Goal: Obtain resource: Download file/media

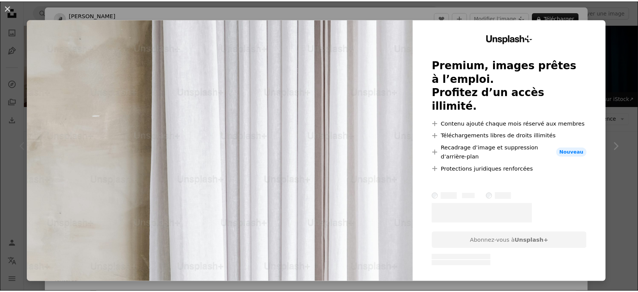
scroll to position [84, 0]
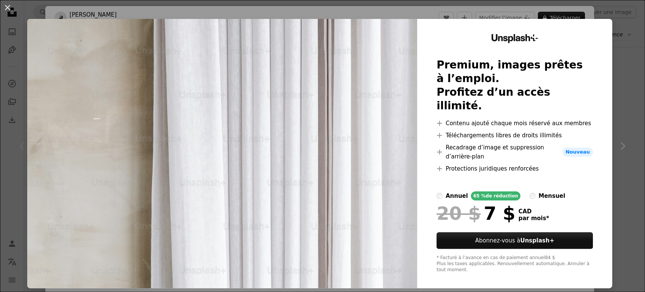
click at [182, 10] on div "An X shape Unsplash+ Premium, images prêtes à l’emploi. Profitez d’un accès ill…" at bounding box center [322, 146] width 645 height 292
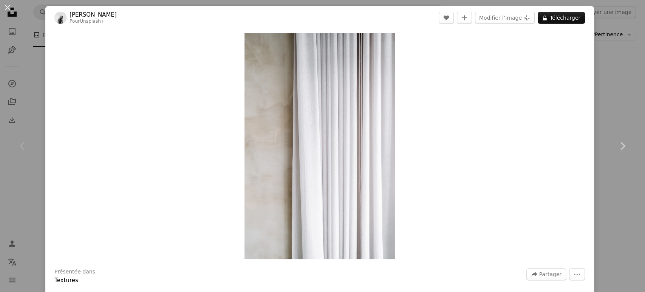
click at [600, 69] on div "An X shape Chevron left Chevron right [PERSON_NAME] Pour Unsplash+ A heart A pl…" at bounding box center [322, 146] width 645 height 292
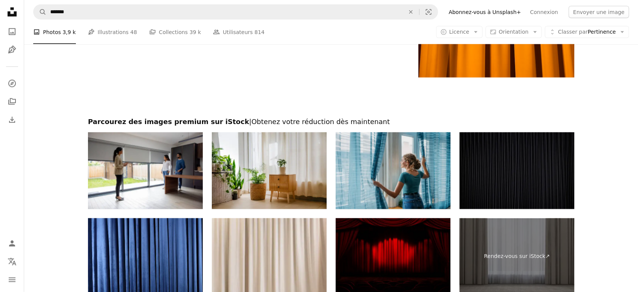
scroll to position [1510, 0]
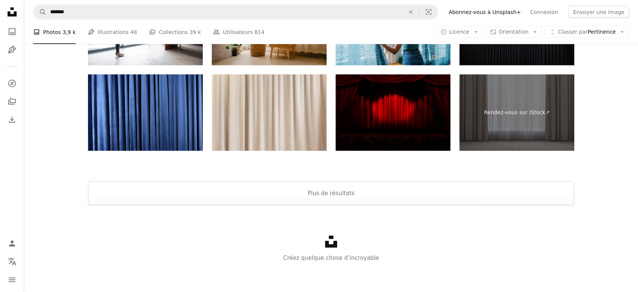
click at [430, 170] on div at bounding box center [331, 172] width 614 height 18
click at [418, 181] on button "Plus de résultats" at bounding box center [331, 193] width 486 height 24
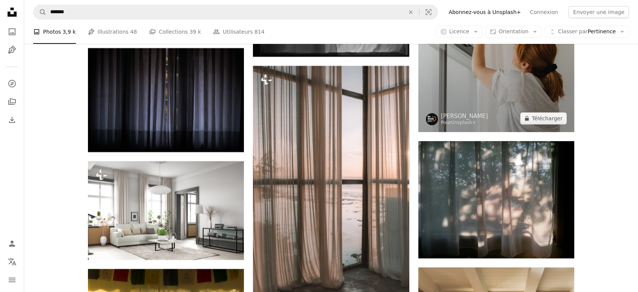
scroll to position [3166, 0]
